Goal: Information Seeking & Learning: Check status

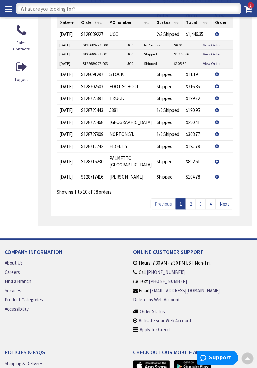
click at [84, 11] on input "text" at bounding box center [128, 8] width 225 height 11
type input "Spodm d wh"
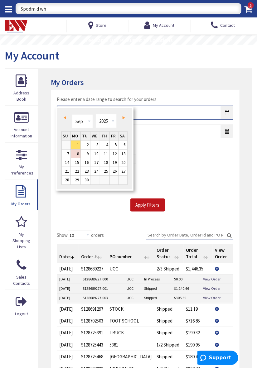
type input "N9/1/2025"
click at [58, 11] on input "Spodm d wh" at bounding box center [128, 8] width 225 height 11
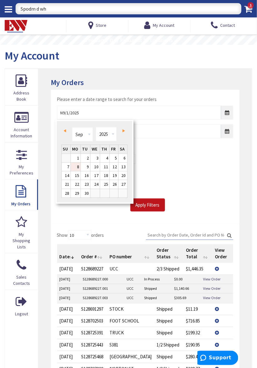
click at [57, 9] on input "Spodm d wh" at bounding box center [128, 8] width 225 height 11
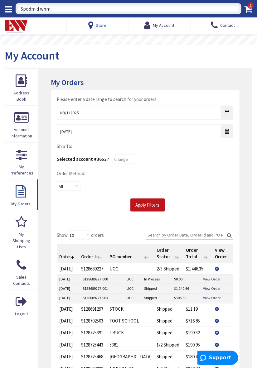
type input "Spodm d whm"
click at [100, 24] on span "Store" at bounding box center [101, 25] width 11 height 6
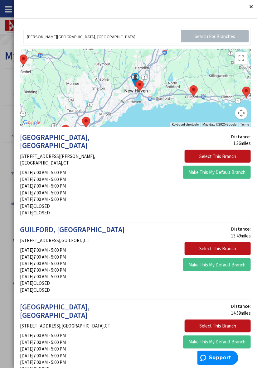
click at [249, 11] on button "Close" at bounding box center [250, 6] width 12 height 12
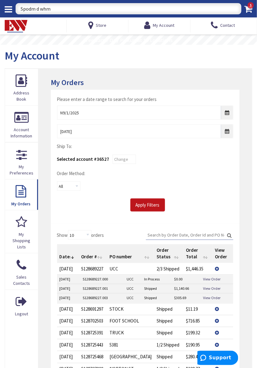
click at [16, 10] on input "Spodm d whm" at bounding box center [128, 8] width 225 height 11
click at [102, 48] on div "My Account" at bounding box center [128, 56] width 247 height 23
click at [247, 9] on icon at bounding box center [248, 9] width 8 height 9
click at [123, 9] on input "Spodm d whm" at bounding box center [128, 8] width 225 height 11
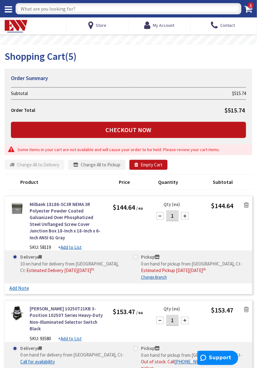
click at [48, 7] on input "text" at bounding box center [128, 8] width 225 height 11
type input "Spodm d wh"
click at [11, 8] on icon at bounding box center [8, 9] width 7 height 9
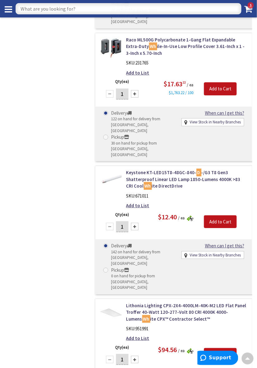
scroll to position [1484, 0]
